Goal: Task Accomplishment & Management: Use online tool/utility

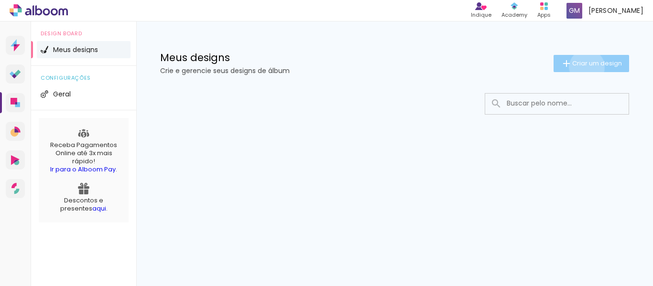
click at [585, 66] on span "Criar um design" at bounding box center [597, 63] width 50 height 6
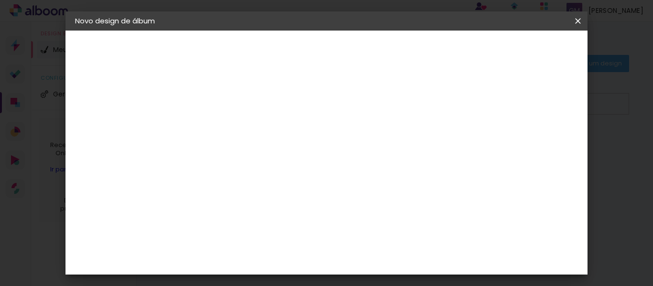
click at [231, 125] on input at bounding box center [231, 128] width 0 height 15
type input "Batizado [PERSON_NAME]"
type paper-input "Batizado [PERSON_NAME]"
click at [122, 100] on div "2. Especificações" at bounding box center [127, 97] width 105 height 11
click at [0, 0] on slot "Avançar" at bounding box center [0, 0] width 0 height 0
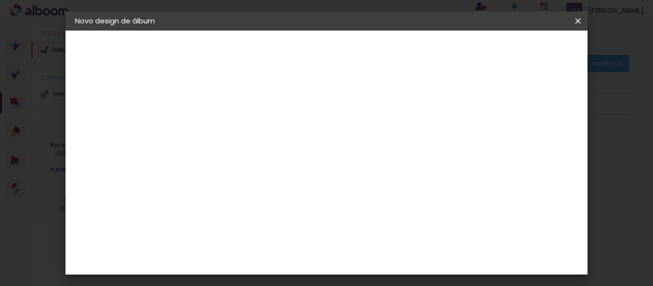
scroll to position [1525, 0]
click at [0, 0] on slot "Avançar" at bounding box center [0, 0] width 0 height 0
click at [363, 188] on span "20.3 × 61 cm" at bounding box center [347, 198] width 32 height 20
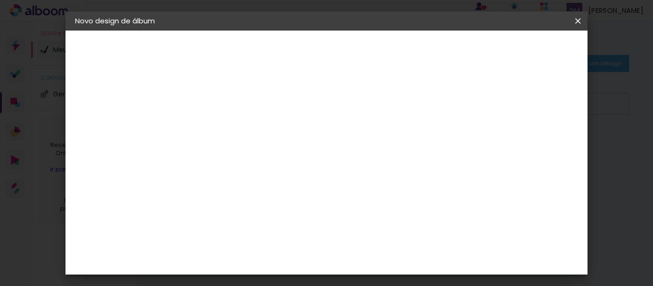
scroll to position [435, 0]
click at [0, 0] on slot "Avançar" at bounding box center [0, 0] width 0 height 0
click at [362, 102] on div at bounding box center [357, 103] width 9 height 9
type paper-checkbox "on"
click at [362, 102] on div at bounding box center [357, 103] width 9 height 9
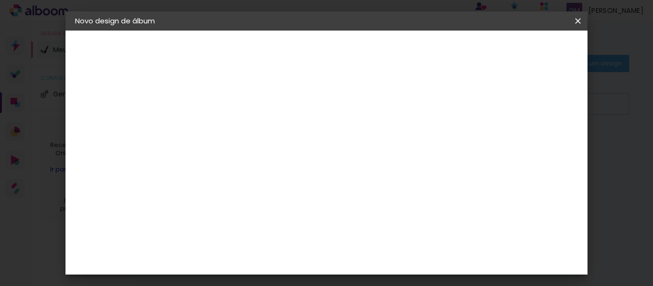
click at [416, 54] on span "Iniciar design" at bounding box center [403, 53] width 26 height 13
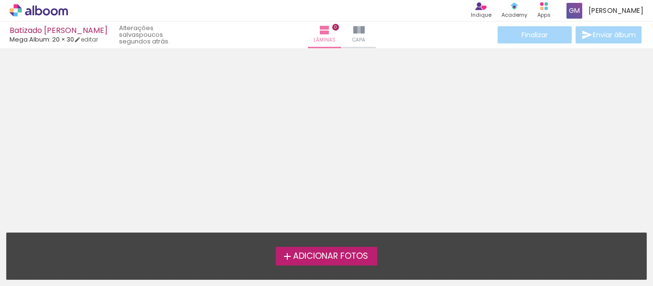
click at [341, 256] on span "Adicionar Fotos" at bounding box center [330, 256] width 75 height 9
click at [0, 0] on input "file" at bounding box center [0, 0] width 0 height 0
click at [353, 28] on iron-icon at bounding box center [358, 29] width 11 height 11
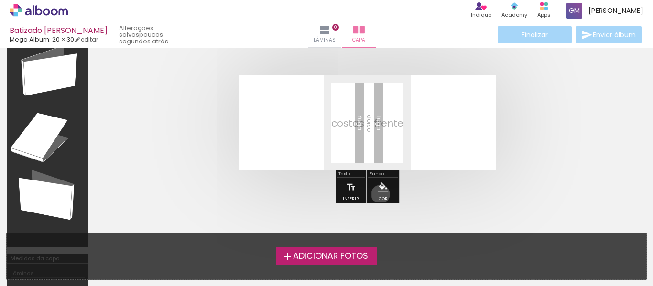
click at [379, 195] on paper-menu-button "#ffebee #ffcdd2 #ef9a9a #e57373 #ef5350 #f44336 #e53935 #d32f2f #c62828 #b71c1c…" at bounding box center [383, 187] width 18 height 18
click at [93, 40] on link "editar" at bounding box center [86, 39] width 24 height 8
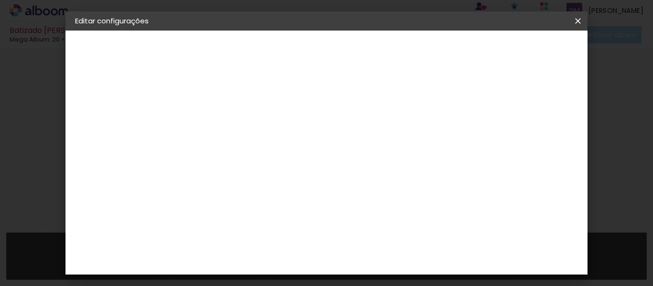
click at [0, 0] on slot "Batizado [PERSON_NAME]" at bounding box center [0, 0] width 0 height 0
click at [113, 95] on div "2. Especificações" at bounding box center [127, 97] width 105 height 11
click at [107, 118] on iron-pages "Fornecedor Escolhendo fornecedor... Mega Album" at bounding box center [127, 117] width 105 height 19
click at [102, 166] on div "3. Revisão" at bounding box center [127, 166] width 105 height 11
click at [103, 47] on div "1. Informações" at bounding box center [127, 50] width 105 height 11
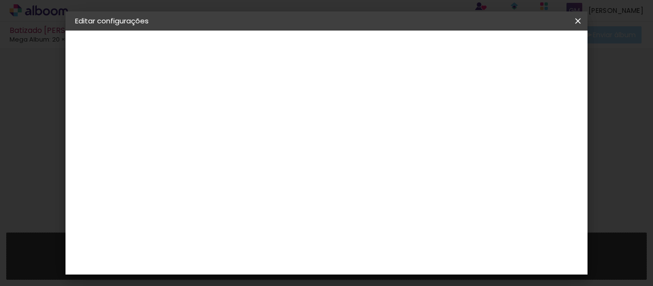
click at [575, 21] on iron-icon at bounding box center [577, 21] width 11 height 10
click at [0, 0] on slot "Avançar" at bounding box center [0, 0] width 0 height 0
click at [410, 50] on div "Voltar Avançar" at bounding box center [362, 51] width 95 height 16
click at [410, 48] on div "Voltar Avançar" at bounding box center [362, 51] width 95 height 16
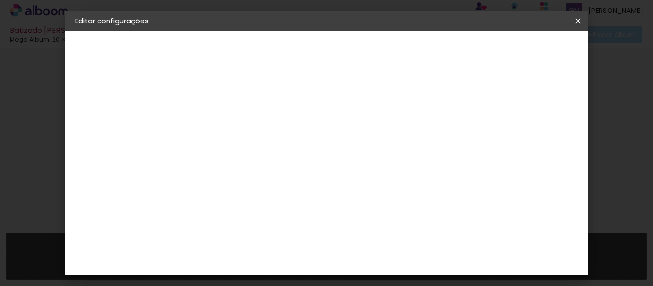
click at [0, 0] on slot "Avançar" at bounding box center [0, 0] width 0 height 0
click at [296, 256] on span "20 × 30" at bounding box center [273, 266] width 44 height 20
click at [0, 0] on slot "Avançar" at bounding box center [0, 0] width 0 height 0
click at [362, 101] on div at bounding box center [357, 103] width 9 height 9
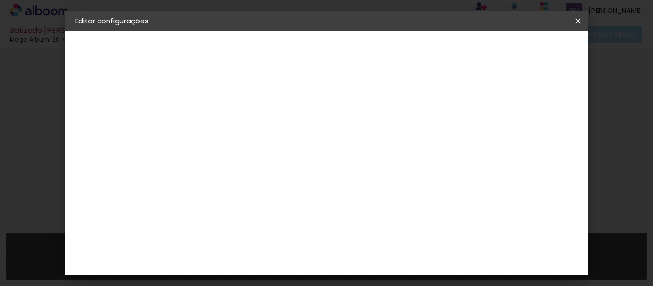
type paper-checkbox "on"
click at [440, 60] on header "Revisão Verifique as configurações do seu álbum. Voltar Salvar configurações" at bounding box center [315, 59] width 250 height 57
click at [425, 57] on paper-button "Salvar configurações" at bounding box center [391, 54] width 68 height 23
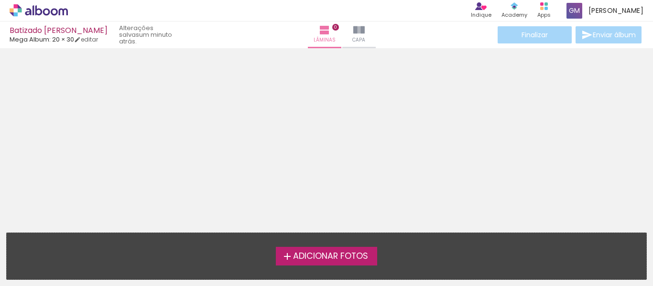
click at [340, 258] on span "Adicionar Fotos" at bounding box center [330, 256] width 75 height 9
click at [0, 0] on input "file" at bounding box center [0, 0] width 0 height 0
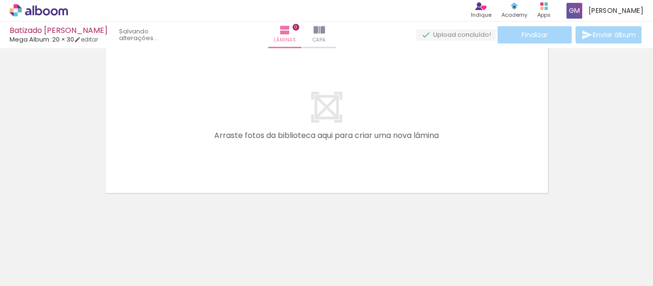
scroll to position [12, 0]
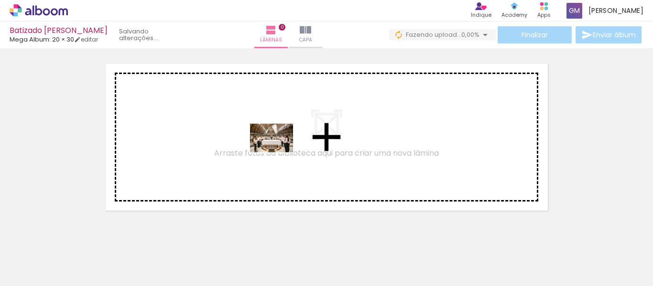
drag, startPoint x: 97, startPoint y: 254, endPoint x: 279, endPoint y: 153, distance: 208.4
click at [279, 153] on quentale-workspace at bounding box center [326, 143] width 653 height 286
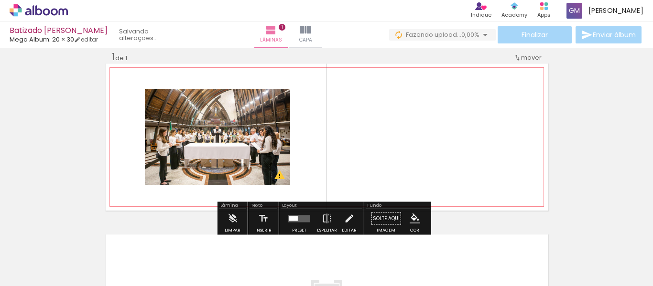
click at [0, 0] on slot "P&B" at bounding box center [0, 0] width 0 height 0
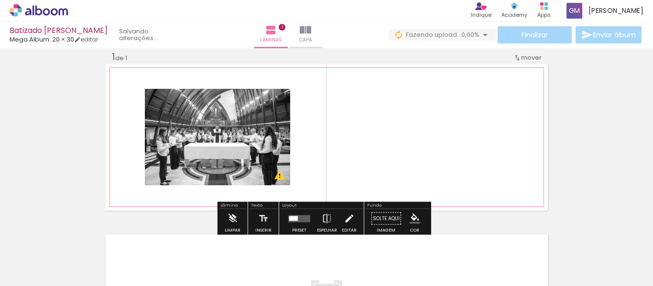
click at [0, 0] on slot "P&B" at bounding box center [0, 0] width 0 height 0
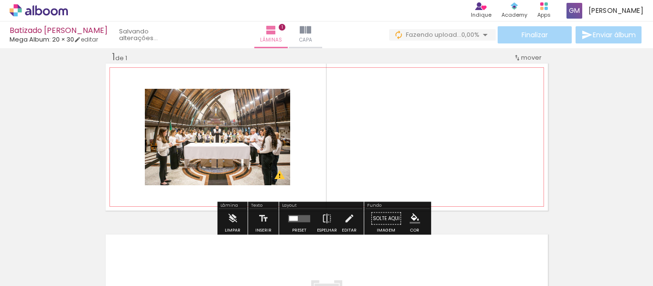
click at [239, 98] on div at bounding box center [241, 99] width 11 height 10
click at [237, 113] on paper-item at bounding box center [241, 114] width 17 height 7
click at [237, 127] on paper-item at bounding box center [241, 128] width 17 height 7
click at [237, 148] on paper-item at bounding box center [241, 148] width 17 height 7
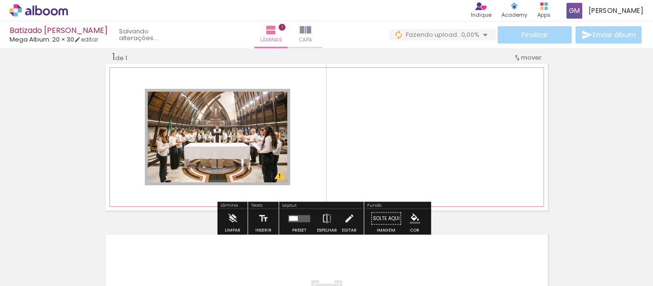
click at [237, 163] on iron-icon "color picker" at bounding box center [242, 159] width 11 height 9
click at [314, 135] on quentale-layouter at bounding box center [327, 137] width 442 height 147
click at [238, 119] on paper-item at bounding box center [241, 121] width 17 height 7
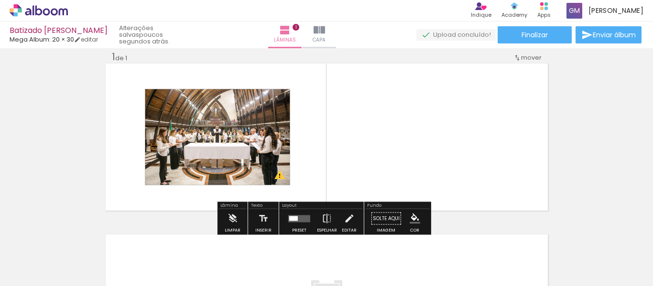
click at [385, 219] on paper-button "Solte aqui Imagem" at bounding box center [386, 221] width 34 height 24
click at [52, 258] on iron-icon at bounding box center [49, 258] width 8 height 8
click at [552, 150] on div "Inserir lâmina 1 de 1 O Designbox precisará aumentar a sua imagem em 197% para …" at bounding box center [326, 210] width 653 height 343
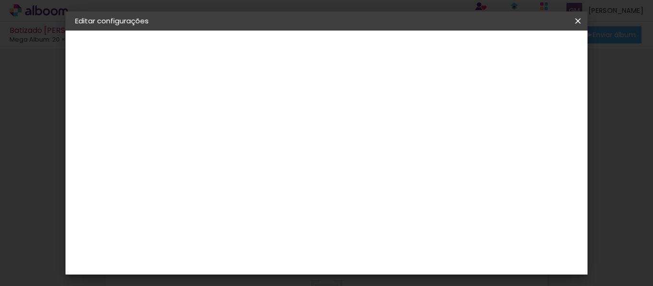
click at [0, 0] on slot "Voltar" at bounding box center [0, 0] width 0 height 0
drag, startPoint x: 579, startPoint y: 18, endPoint x: 367, endPoint y: 31, distance: 212.6
click at [579, 19] on iron-icon at bounding box center [577, 21] width 11 height 10
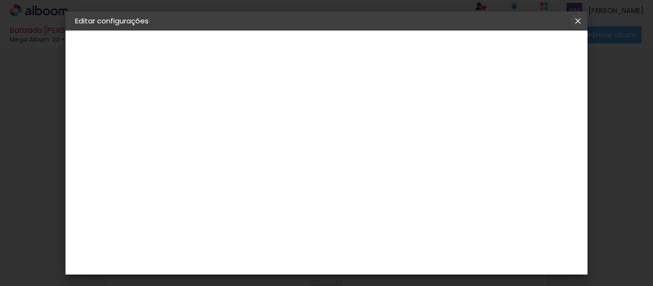
type input "Batizado [PERSON_NAME]"
click at [132, 54] on div "1. Informações" at bounding box center [127, 50] width 105 height 11
click at [579, 22] on iron-icon at bounding box center [577, 21] width 11 height 10
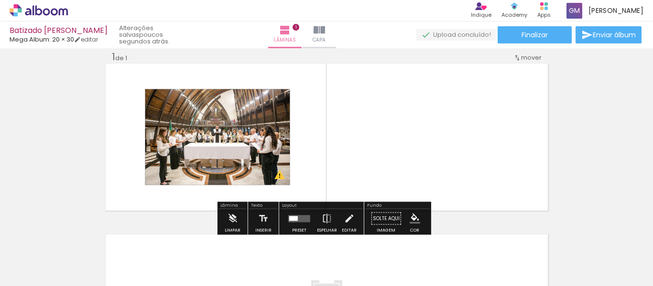
click at [152, 31] on quentale-status "poucos segundos atrás." at bounding box center [150, 35] width 76 height 28
